Goal: Task Accomplishment & Management: Use online tool/utility

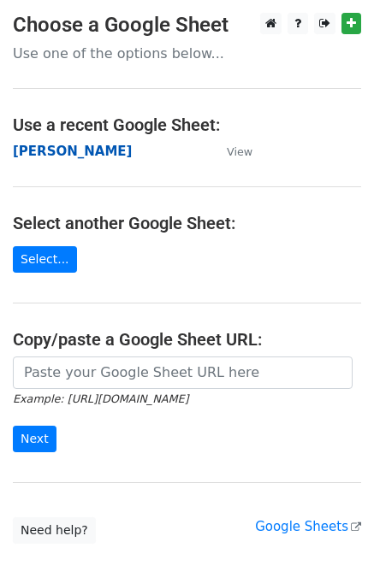
click at [29, 150] on strong "Jim" at bounding box center [72, 151] width 119 height 15
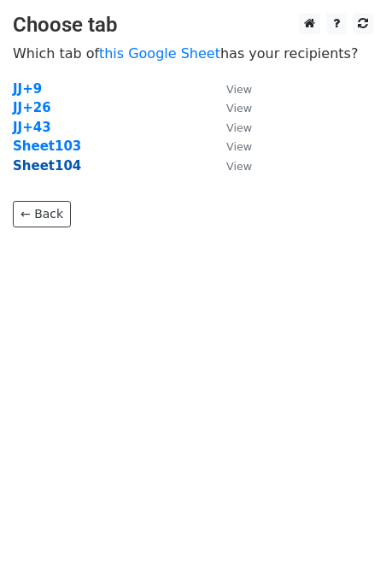
click at [68, 171] on strong "Sheet104" at bounding box center [47, 165] width 68 height 15
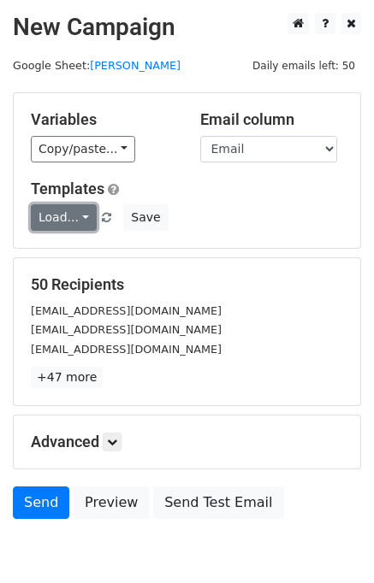
click at [70, 216] on link "Load..." at bounding box center [64, 217] width 66 height 27
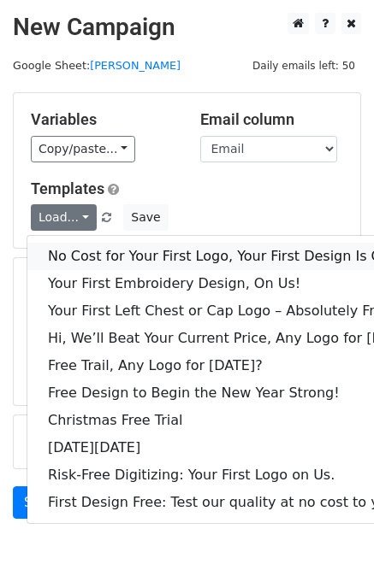
click at [110, 250] on link "No Cost for Your First Logo, Your First Design Is On Us!" at bounding box center [233, 256] width 413 height 27
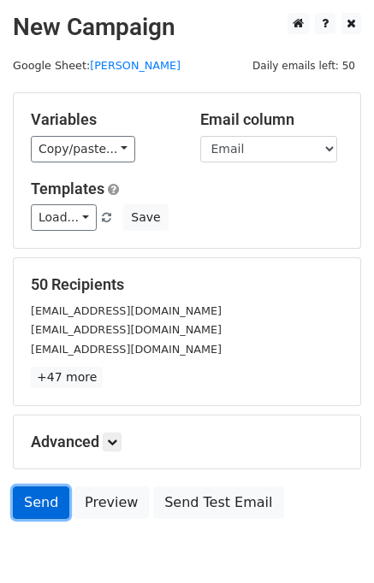
click at [48, 504] on link "Send" at bounding box center [41, 502] width 56 height 32
